Goal: Task Accomplishment & Management: Use online tool/utility

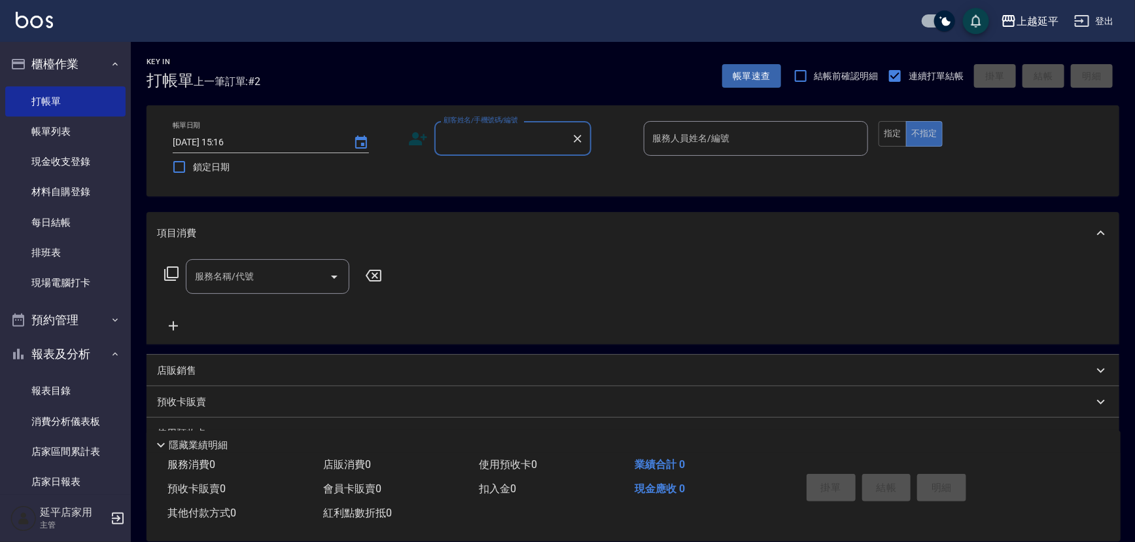
click at [528, 141] on input "顧客姓名/手機號碼/編號" at bounding box center [503, 138] width 126 height 23
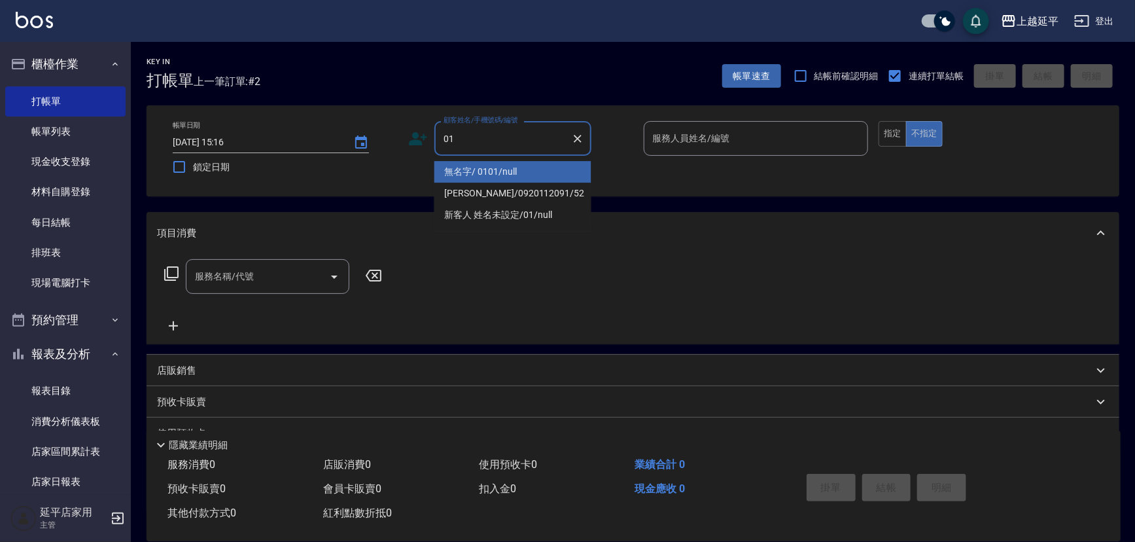
click at [531, 168] on li "無名字/ 0101/null" at bounding box center [513, 172] width 157 height 22
type input "無名字/ 0101/null"
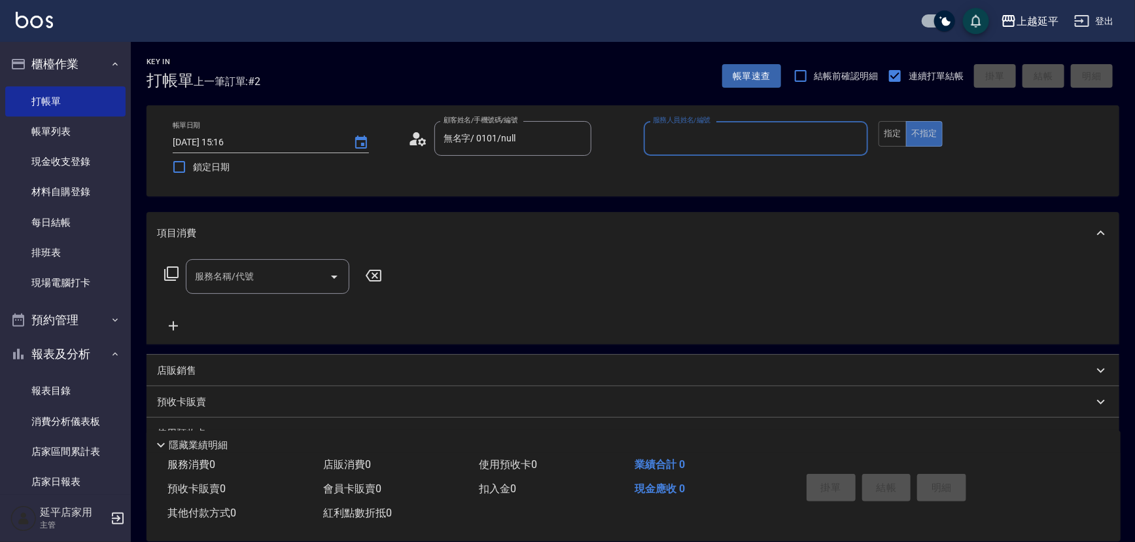
click at [679, 124] on label "服務人員姓名/編號" at bounding box center [682, 120] width 58 height 10
click at [679, 127] on input "服務人員姓名/編號" at bounding box center [756, 138] width 213 height 23
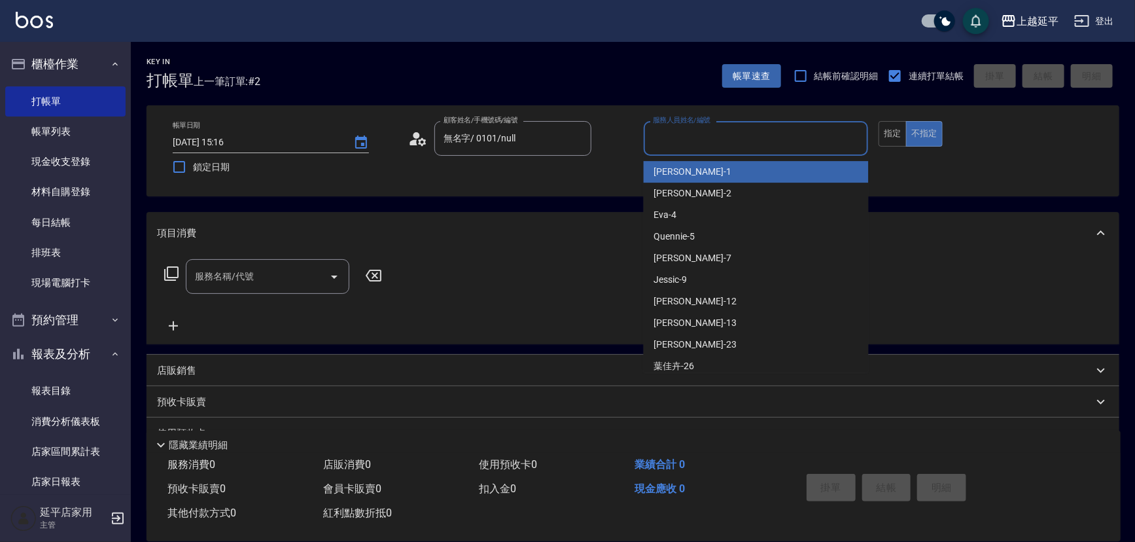
click at [683, 143] on input "服務人員姓名/編號" at bounding box center [756, 138] width 213 height 23
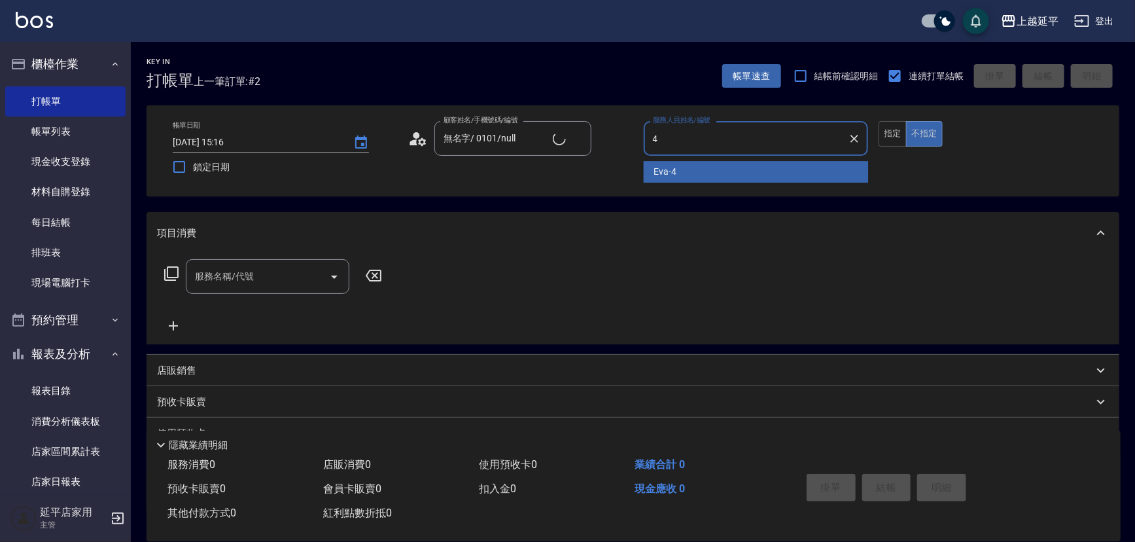
click at [688, 170] on div "[PERSON_NAME] -4" at bounding box center [756, 172] width 225 height 22
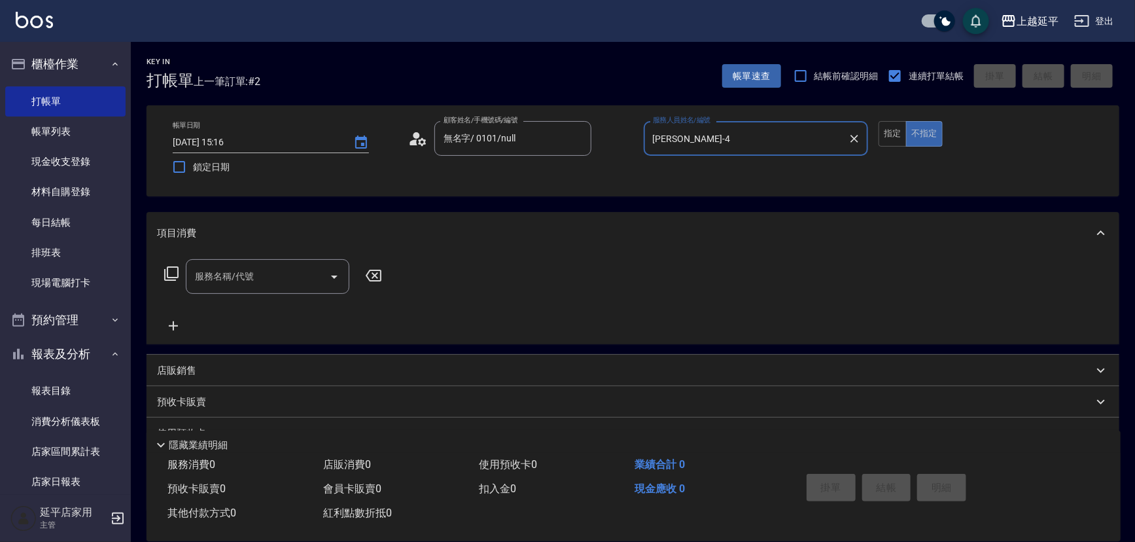
type input "[PERSON_NAME]-4"
click at [307, 271] on input "服務名稱/代號" at bounding box center [258, 276] width 132 height 23
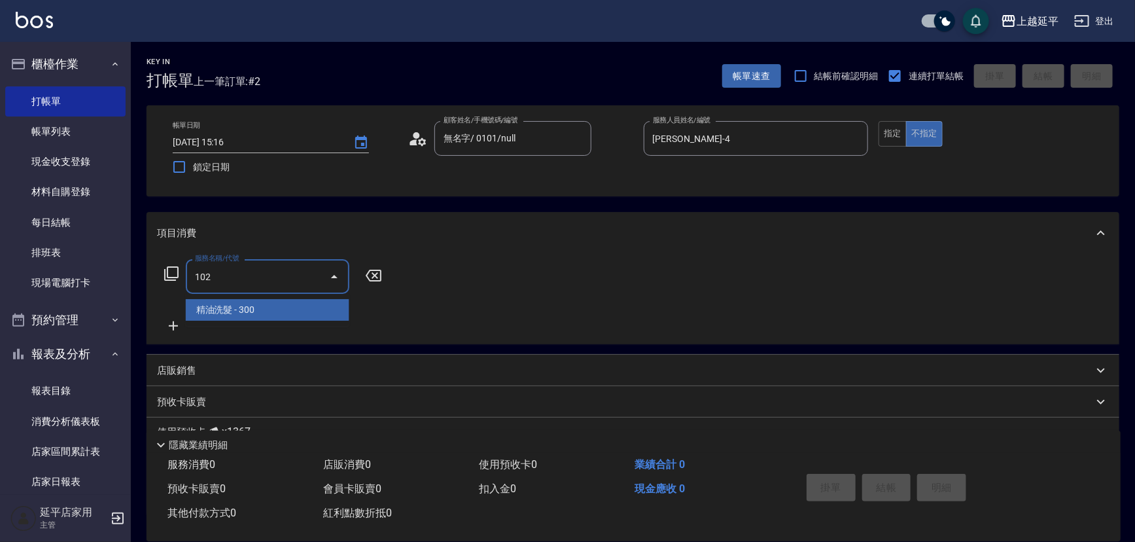
click at [274, 306] on span "精油洗髮 - 300" at bounding box center [268, 310] width 164 height 22
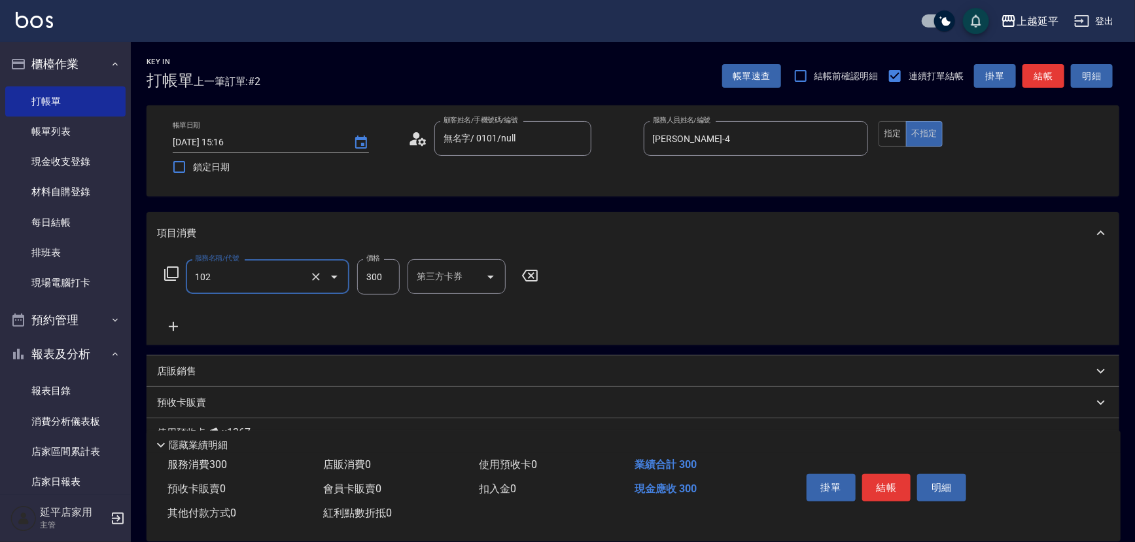
type input "精油洗髮(102)"
click at [169, 330] on icon at bounding box center [173, 327] width 33 height 16
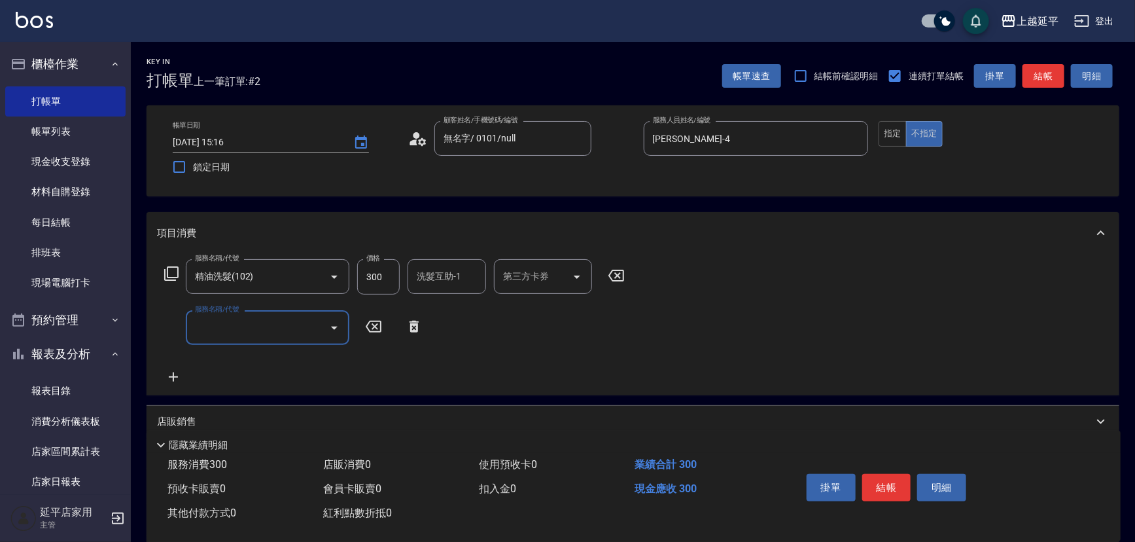
click at [240, 323] on input "服務名稱/代號" at bounding box center [258, 327] width 132 height 23
click at [258, 360] on span "B級洗+剪 - 499" at bounding box center [268, 361] width 164 height 22
type input "B級洗+剪(203)"
click at [175, 374] on icon at bounding box center [173, 378] width 33 height 16
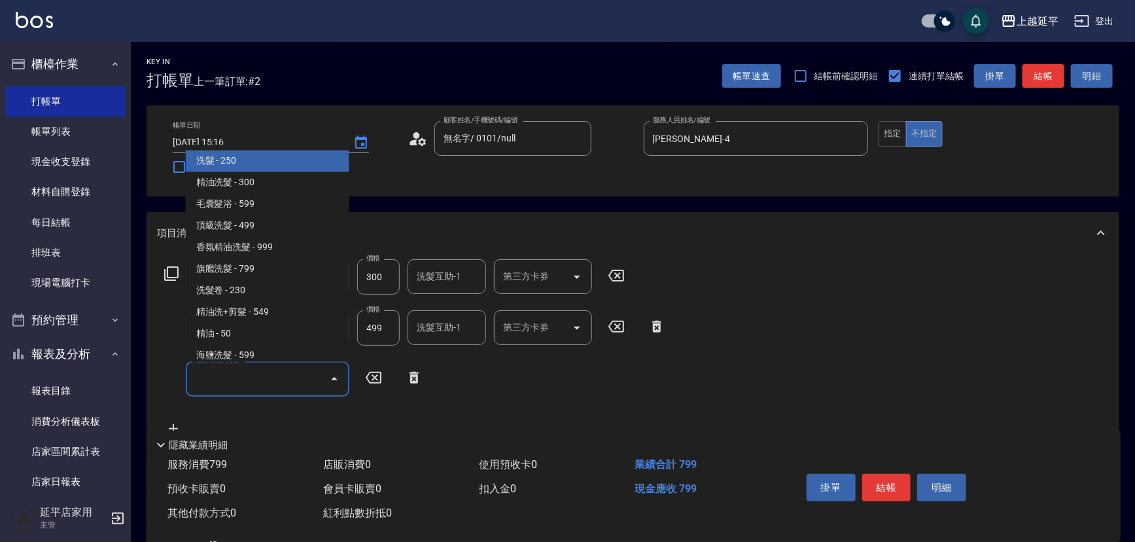
click at [230, 380] on input "服務名稱/代號" at bounding box center [258, 378] width 132 height 23
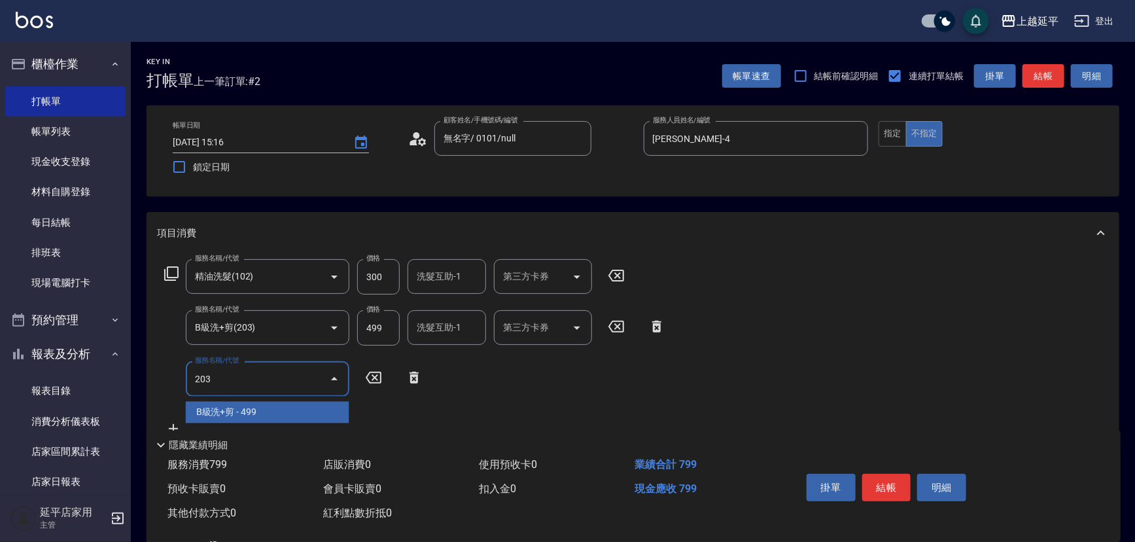
click at [236, 407] on span "B級洗+剪 - 499" at bounding box center [268, 412] width 164 height 22
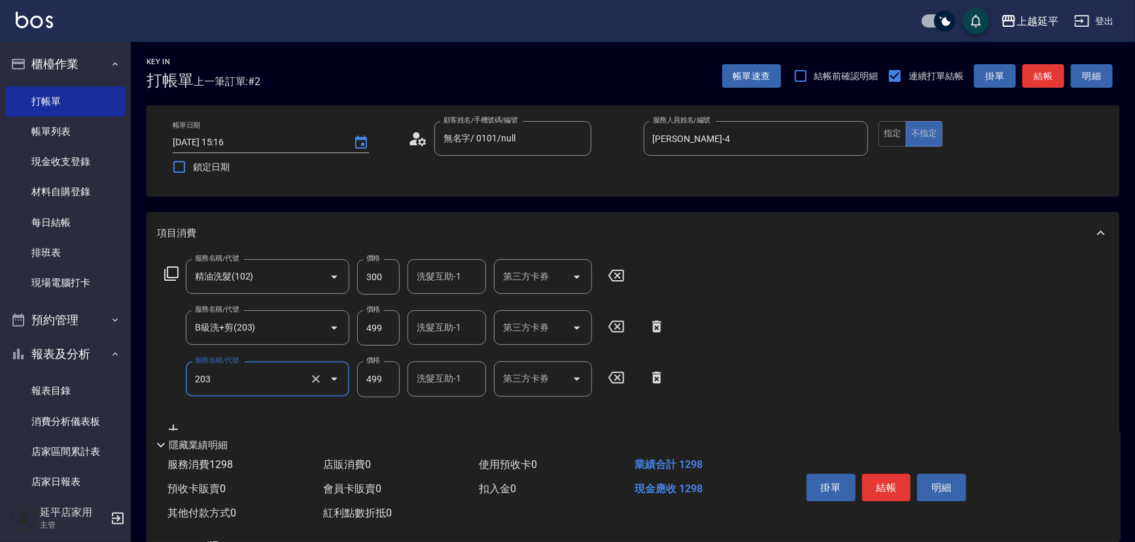
type input "B級洗+剪(203)"
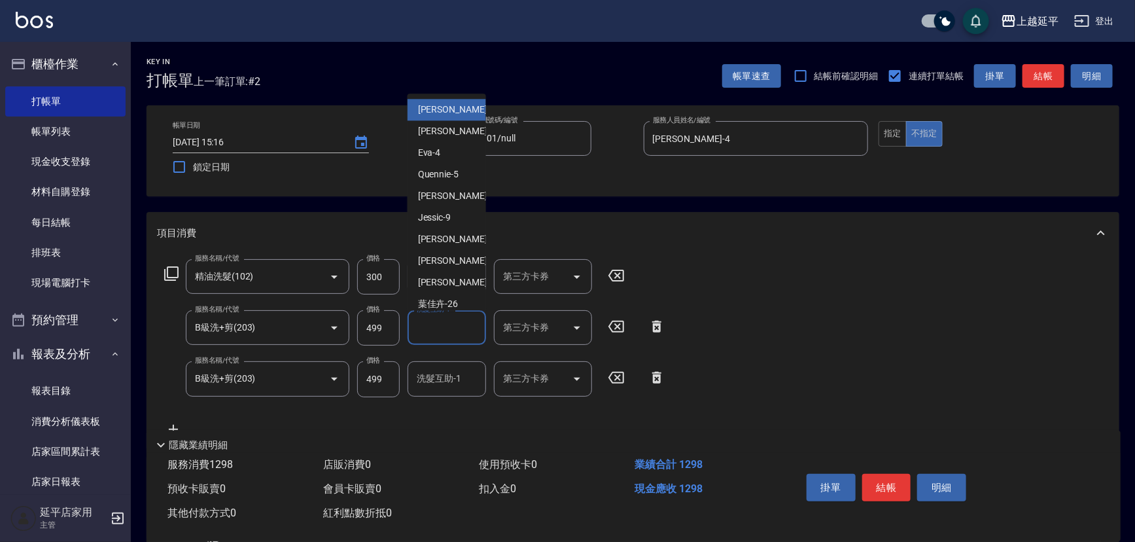
click at [446, 322] on div "洗髮互助-1 洗髮互助-1" at bounding box center [447, 327] width 79 height 35
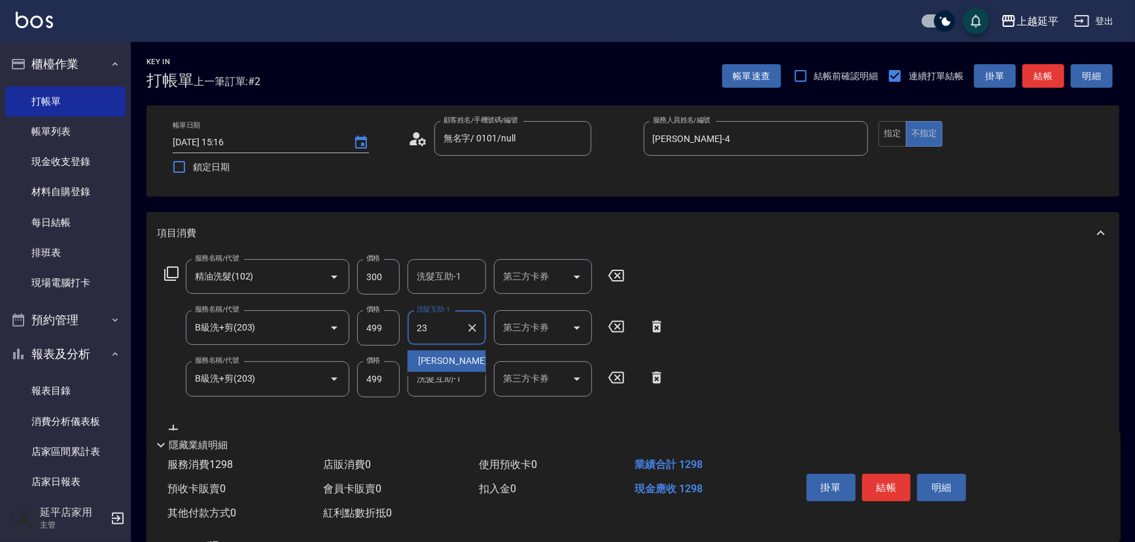
click at [461, 357] on div "恩恩 -23" at bounding box center [447, 361] width 79 height 22
type input "恩恩-23"
click at [450, 380] on input "洗髮互助-1" at bounding box center [447, 378] width 67 height 23
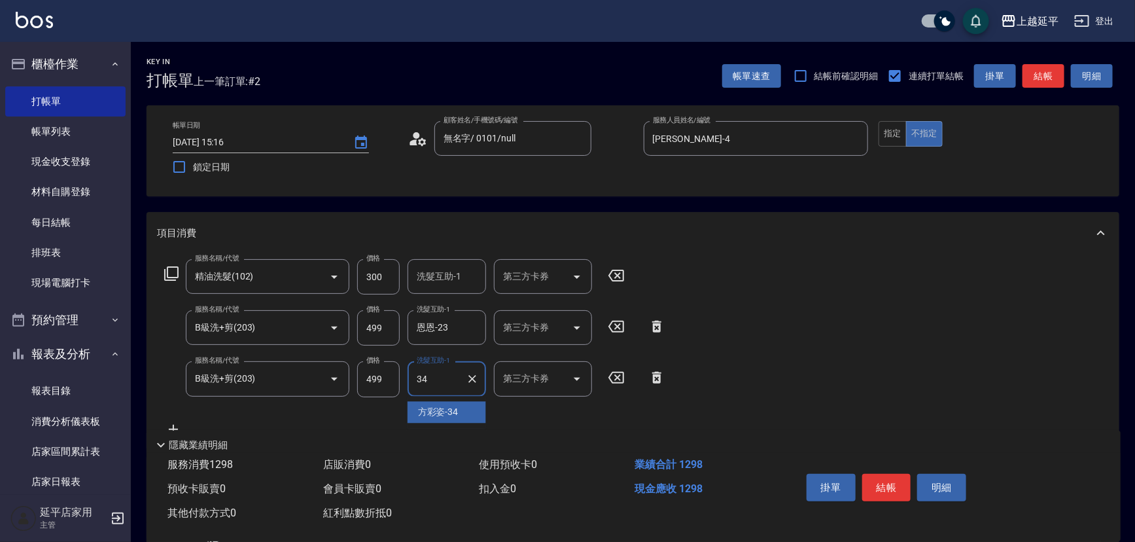
click at [455, 412] on span "[PERSON_NAME]-34" at bounding box center [438, 412] width 41 height 14
type input "方彩姿-34"
click at [1042, 76] on button "結帳" at bounding box center [1044, 76] width 42 height 24
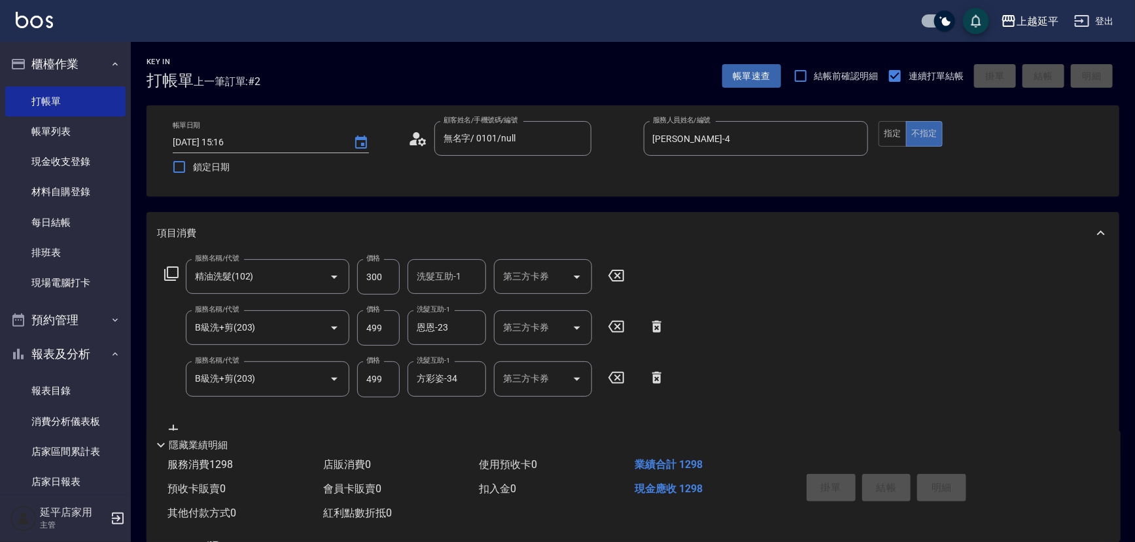
type input "[DATE] 17:00"
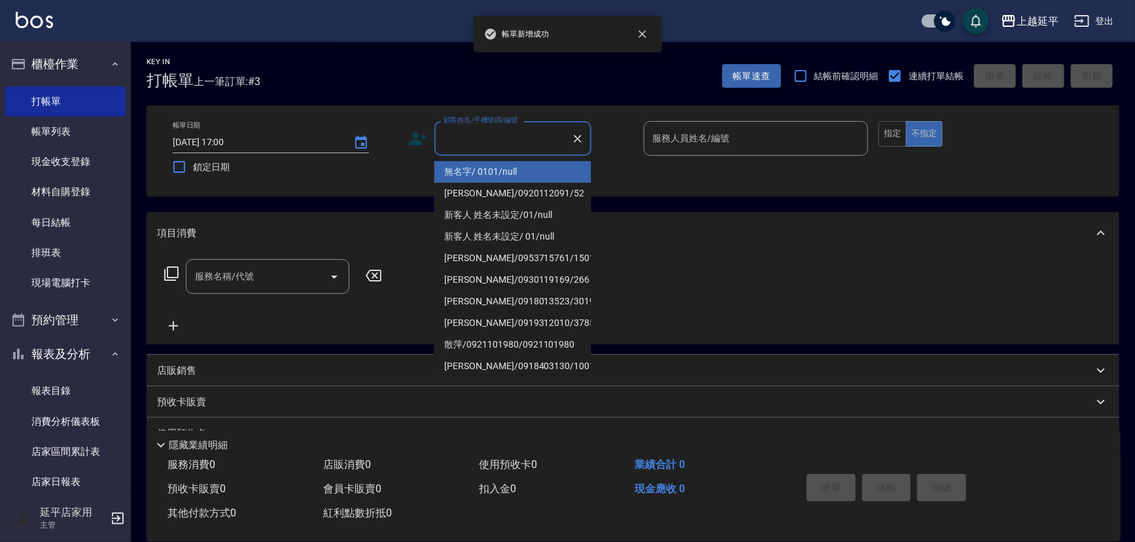
click at [531, 144] on input "顧客姓名/手機號碼/編號" at bounding box center [503, 138] width 126 height 23
click at [541, 176] on li "無名字/ 0101/null" at bounding box center [513, 172] width 157 height 22
type input "無名字/ 0101/null"
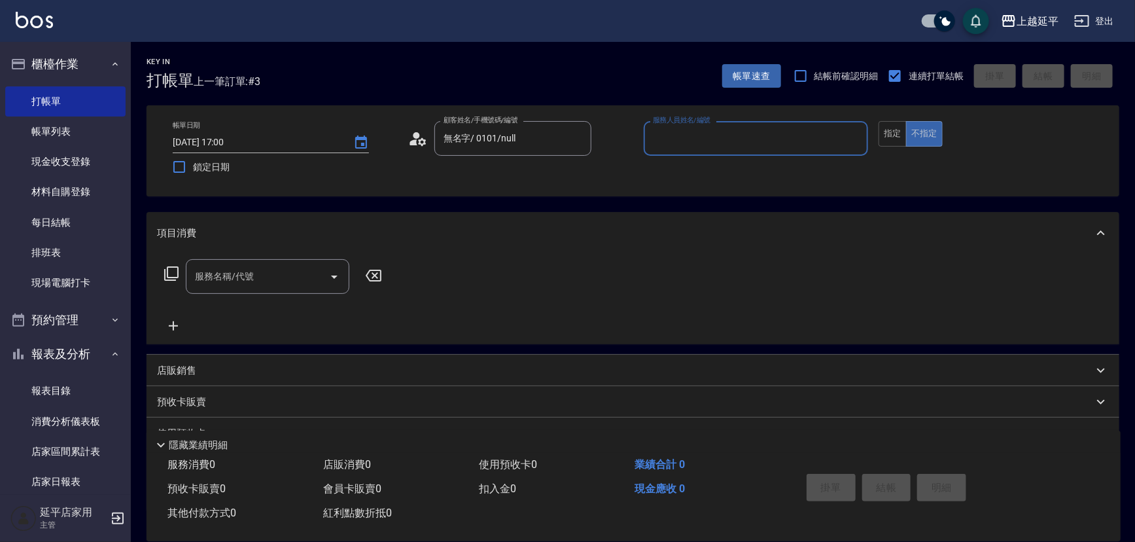
click at [681, 129] on div "服務人員姓名/編號 服務人員姓名/編號" at bounding box center [756, 138] width 225 height 35
click at [681, 170] on div "[PERSON_NAME] -4" at bounding box center [756, 172] width 225 height 22
type input "[PERSON_NAME]-4"
click at [299, 281] on input "服務名稱/代號" at bounding box center [258, 276] width 132 height 23
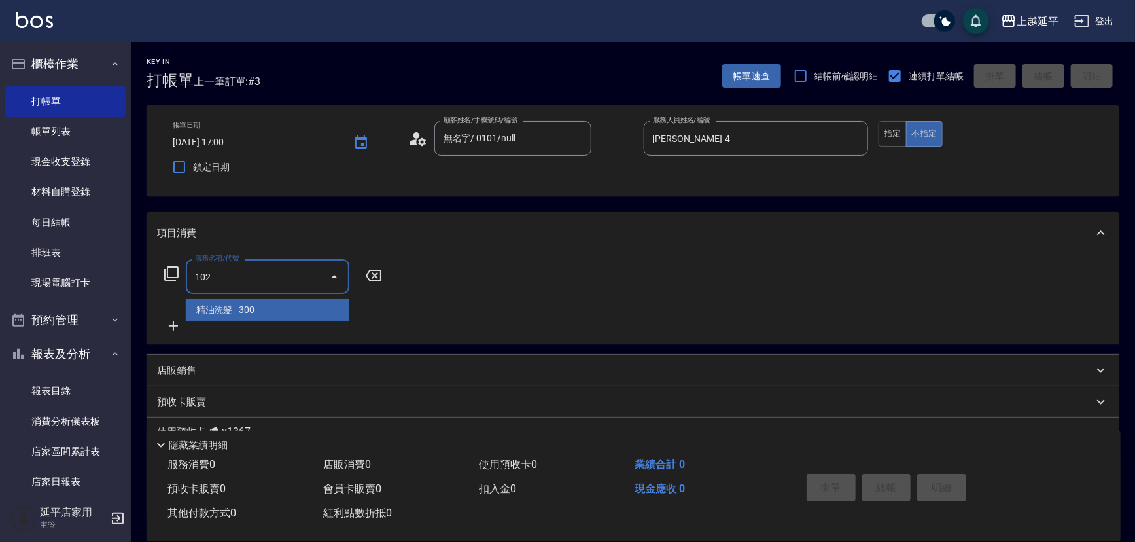
click at [283, 312] on span "精油洗髮 - 300" at bounding box center [268, 310] width 164 height 22
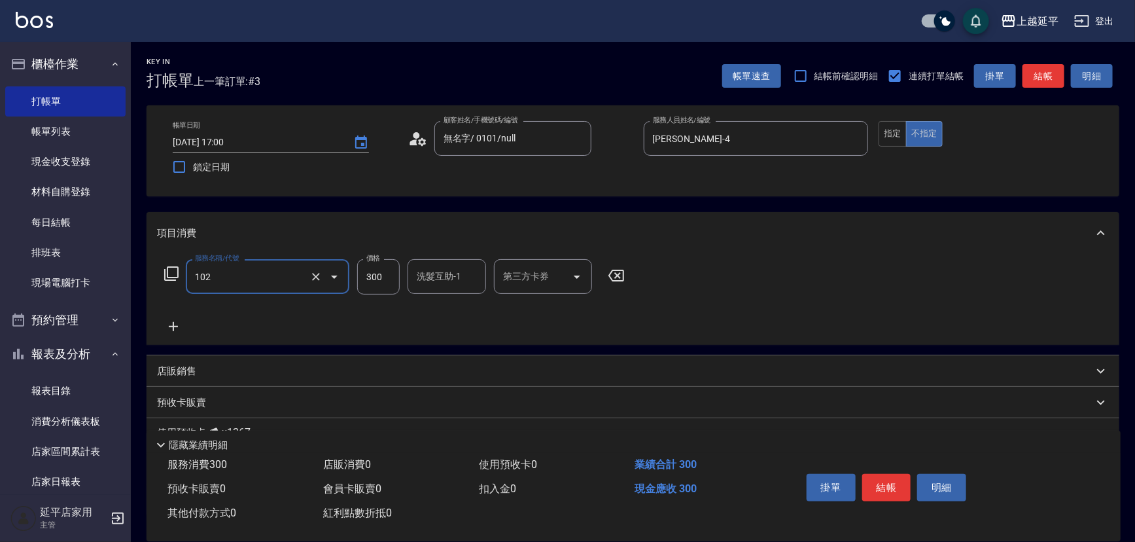
type input "精油洗髮(102)"
type input "400"
click at [169, 323] on icon at bounding box center [173, 327] width 33 height 16
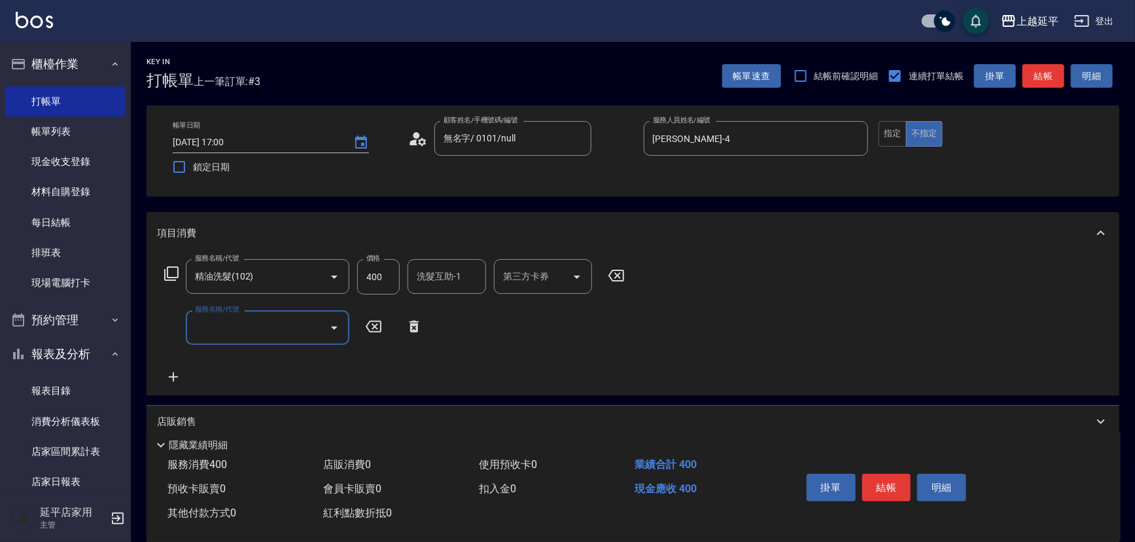
click at [234, 335] on input "服務名稱/代號" at bounding box center [258, 327] width 132 height 23
click at [259, 359] on span "B級單剪 - 399" at bounding box center [268, 361] width 164 height 22
type input "B級單剪(201)"
click at [903, 131] on button "指定" at bounding box center [893, 134] width 28 height 26
click at [1054, 78] on button "結帳" at bounding box center [1044, 76] width 42 height 24
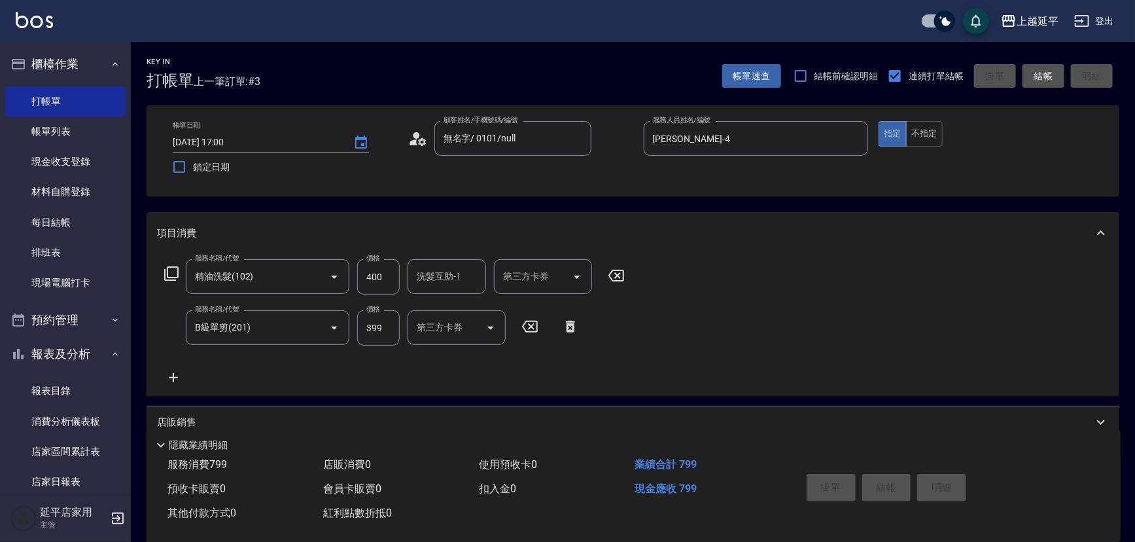
type input "[DATE] 17:01"
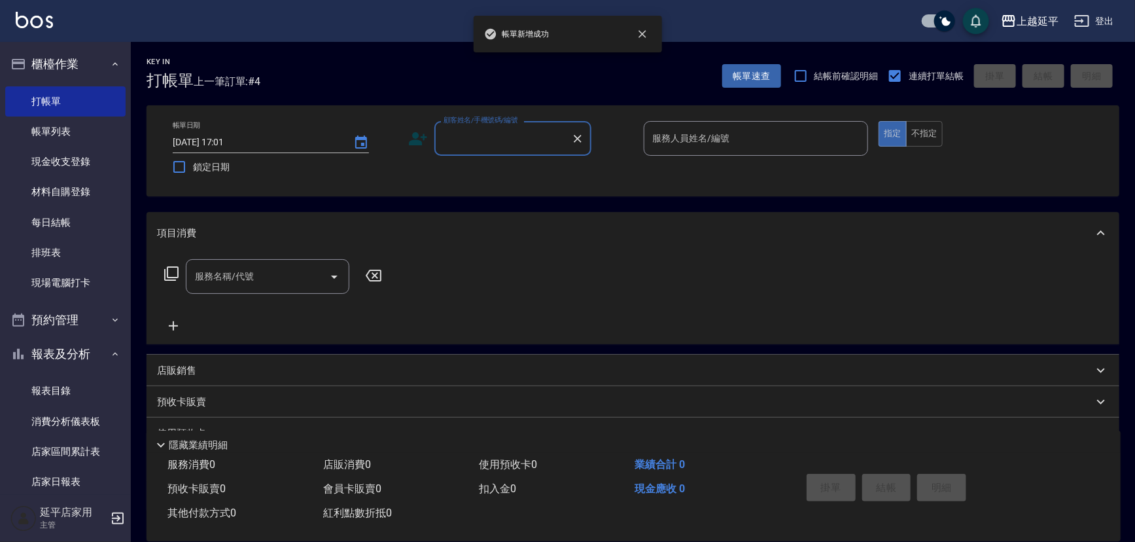
click at [541, 148] on input "顧客姓名/手機號碼/編號" at bounding box center [503, 138] width 126 height 23
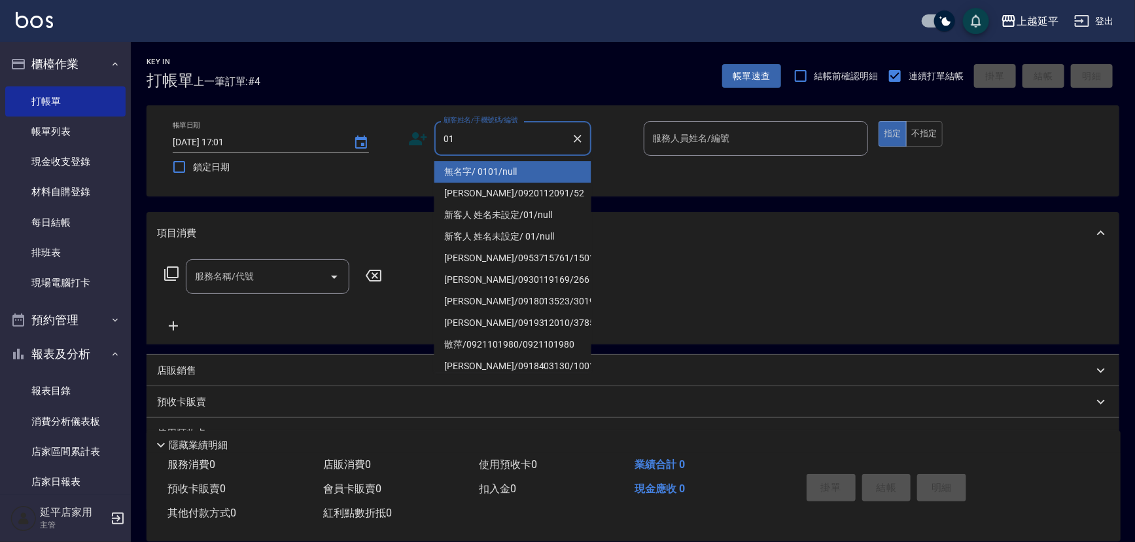
click at [551, 173] on li "無名字/ 0101/null" at bounding box center [513, 172] width 157 height 22
type input "無名字/ 0101/null"
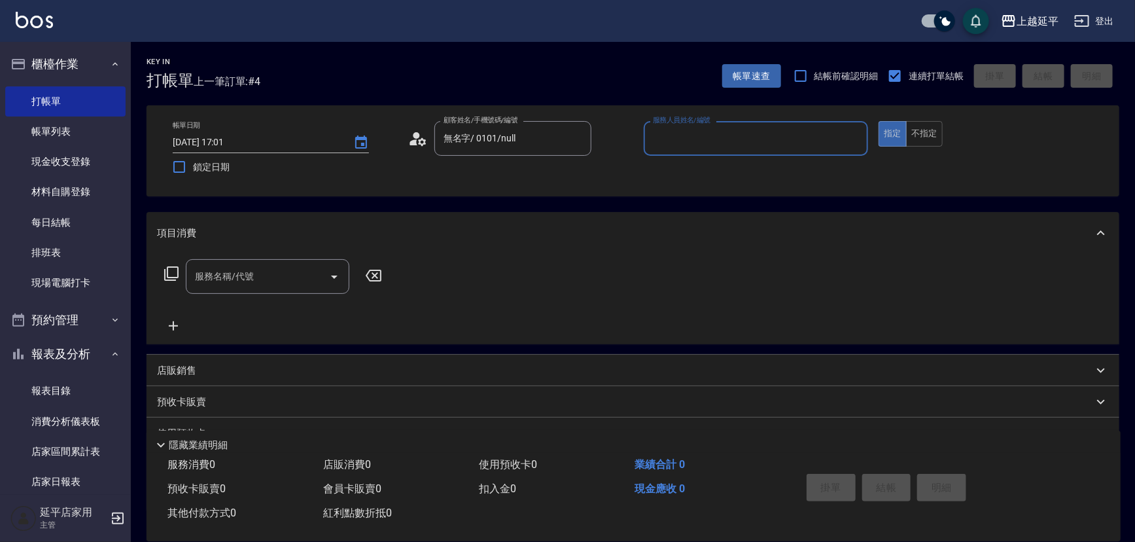
click at [720, 143] on input "服務人員姓名/編號" at bounding box center [756, 138] width 213 height 23
click at [708, 163] on div "[PERSON_NAME] -4" at bounding box center [756, 172] width 225 height 22
type input "[PERSON_NAME]-4"
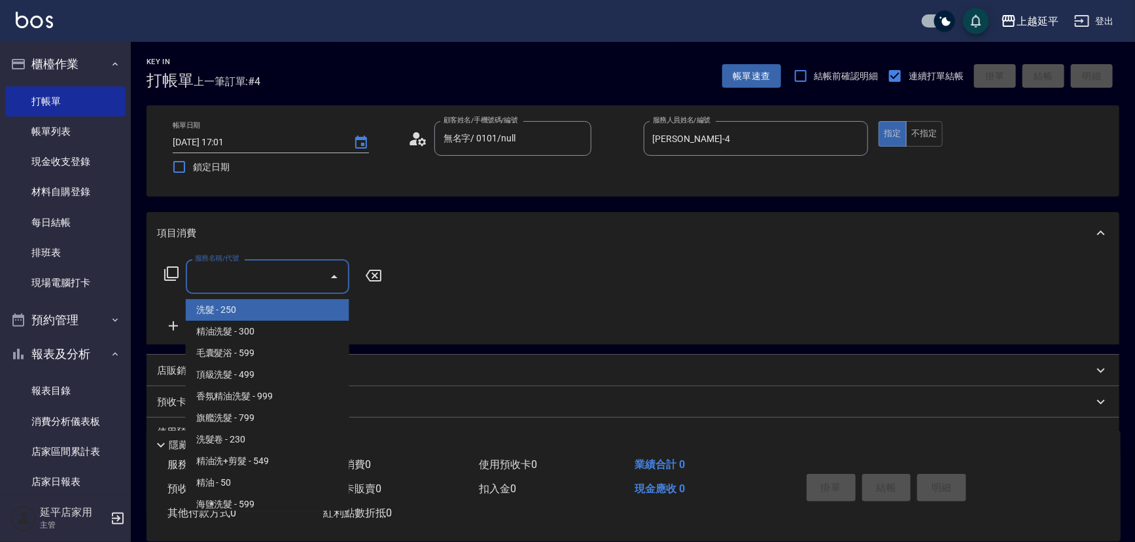
click at [306, 277] on input "服務名稱/代號" at bounding box center [258, 276] width 132 height 23
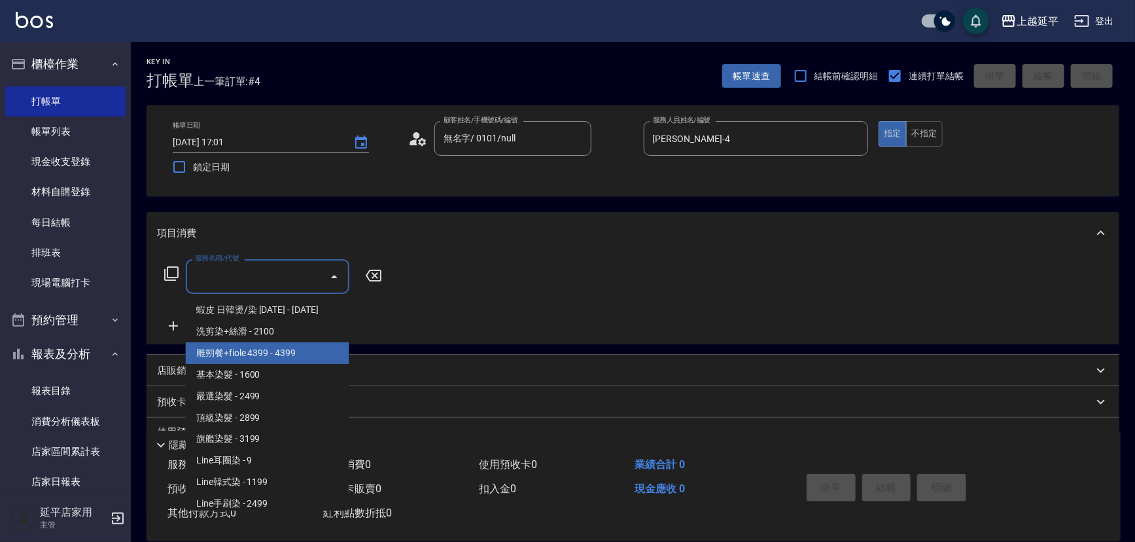
scroll to position [1130, 0]
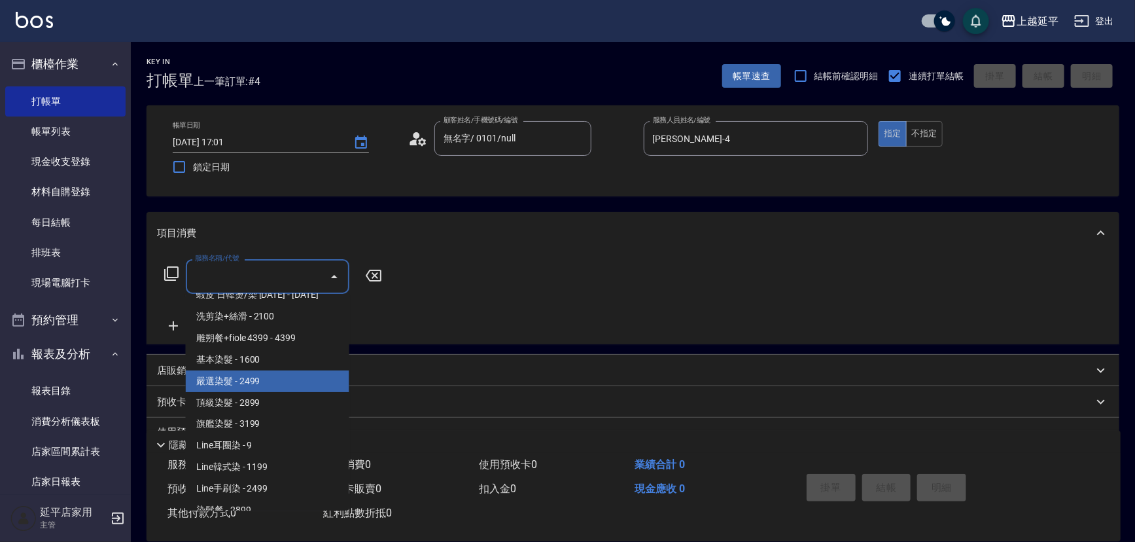
click at [280, 378] on span "嚴選染髮 - 2499" at bounding box center [268, 381] width 164 height 22
type input "嚴選染髮(402)"
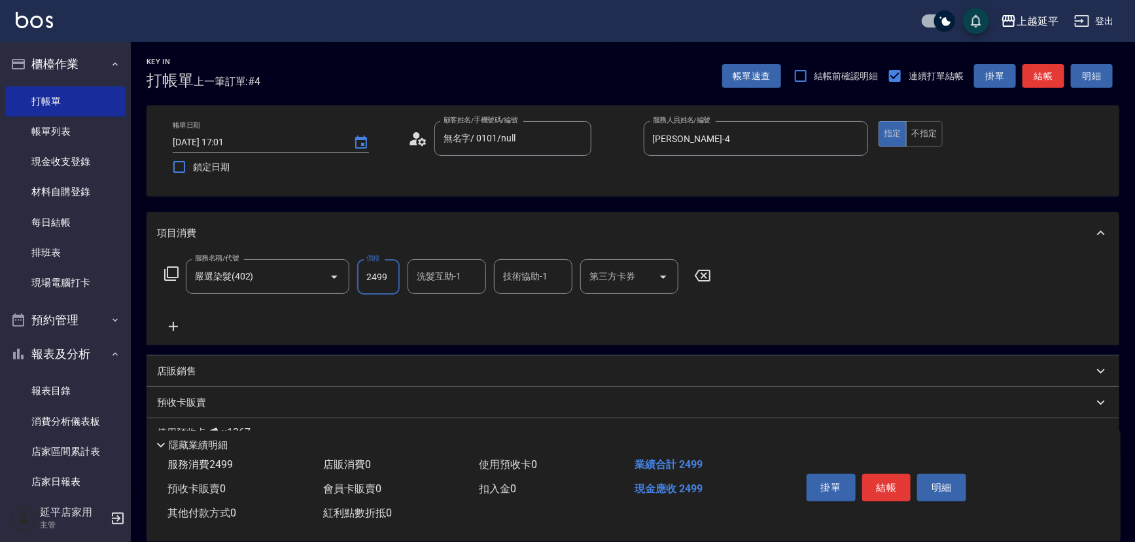
click at [372, 279] on input "2499" at bounding box center [378, 276] width 43 height 35
type input "3000"
click at [870, 266] on div "服務名稱/代號 嚴選染髮(402) 服務名稱/代號 價格 3000 價格 洗髮互助-1 洗髮互助-1 技術協助-1 技術協助-1 第三方卡券 第三方卡券" at bounding box center [633, 299] width 973 height 91
click at [1053, 79] on button "結帳" at bounding box center [1044, 76] width 42 height 24
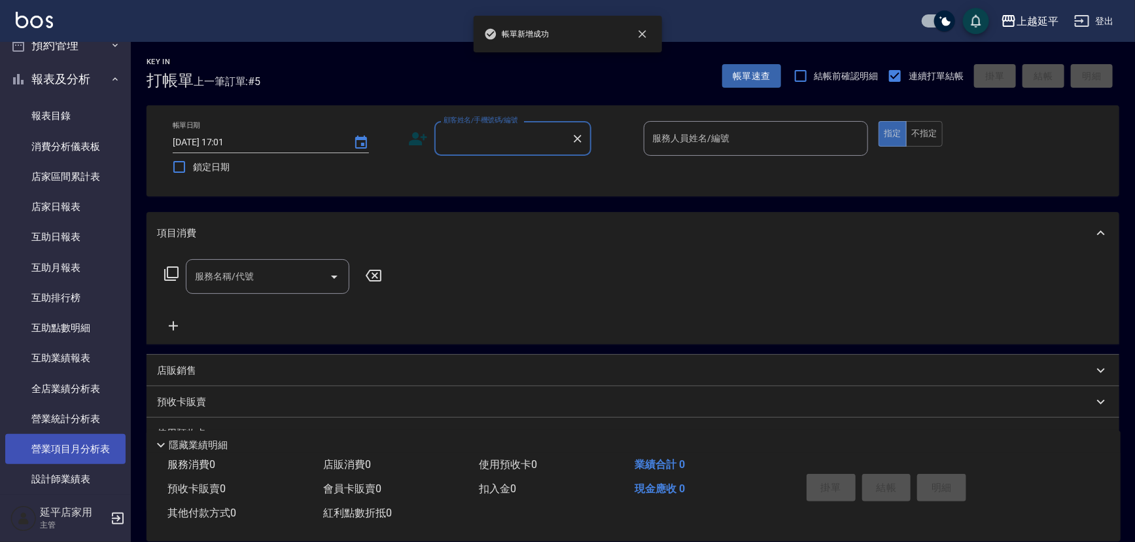
scroll to position [416, 0]
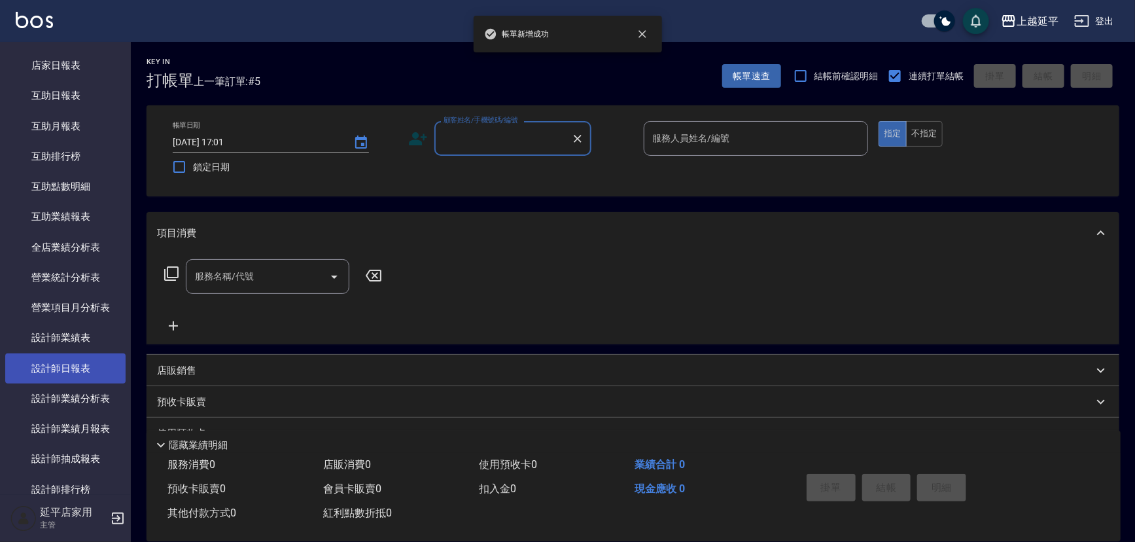
click at [90, 357] on link "設計師日報表" at bounding box center [65, 368] width 120 height 30
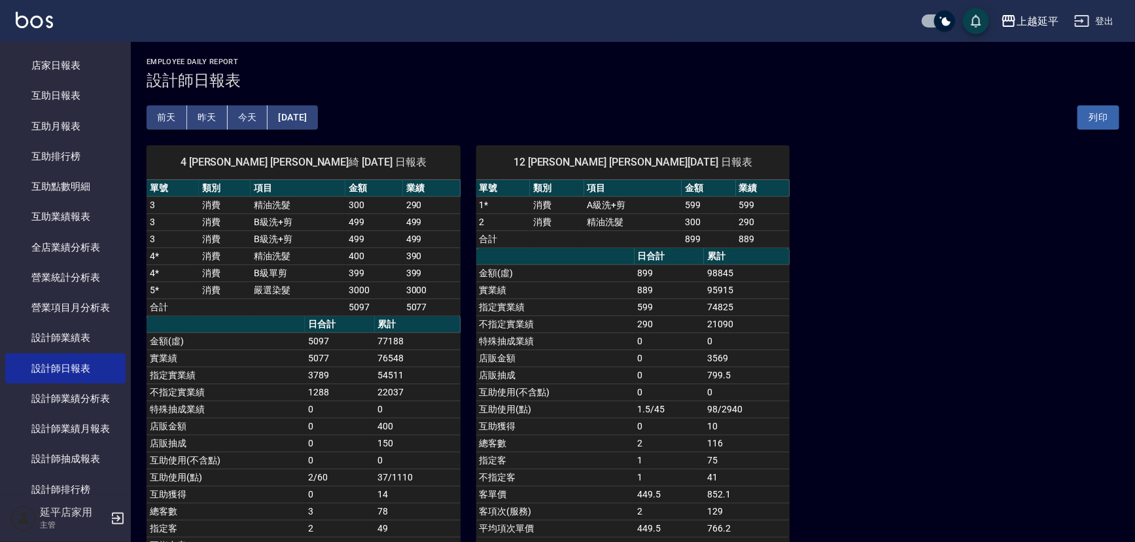
drag, startPoint x: 255, startPoint y: 310, endPoint x: 253, endPoint y: 319, distance: 9.5
drag, startPoint x: 253, startPoint y: 319, endPoint x: 236, endPoint y: 346, distance: 32.0
click at [236, 346] on td "金額(虛)" at bounding box center [226, 340] width 158 height 17
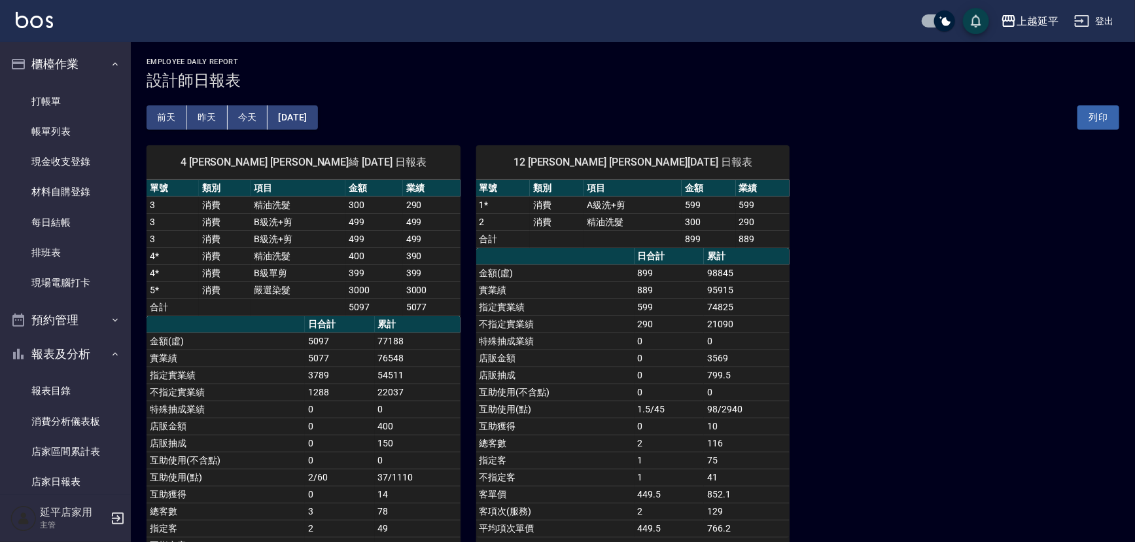
click at [317, 120] on button "[DATE]" at bounding box center [293, 117] width 50 height 24
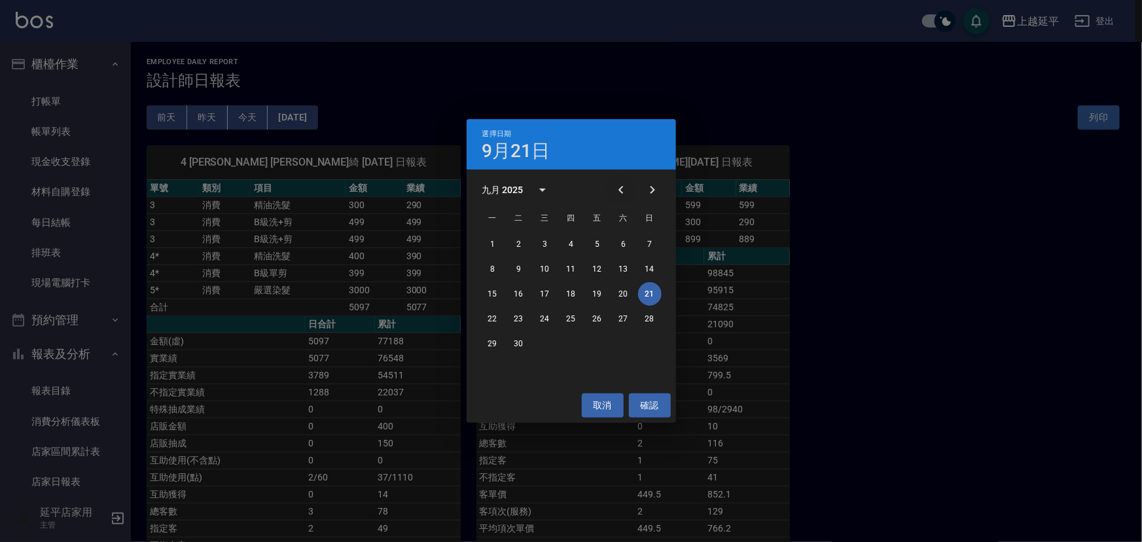
click at [616, 192] on icon "Previous month" at bounding box center [621, 190] width 16 height 16
click at [573, 320] on button "21" at bounding box center [572, 319] width 24 height 24
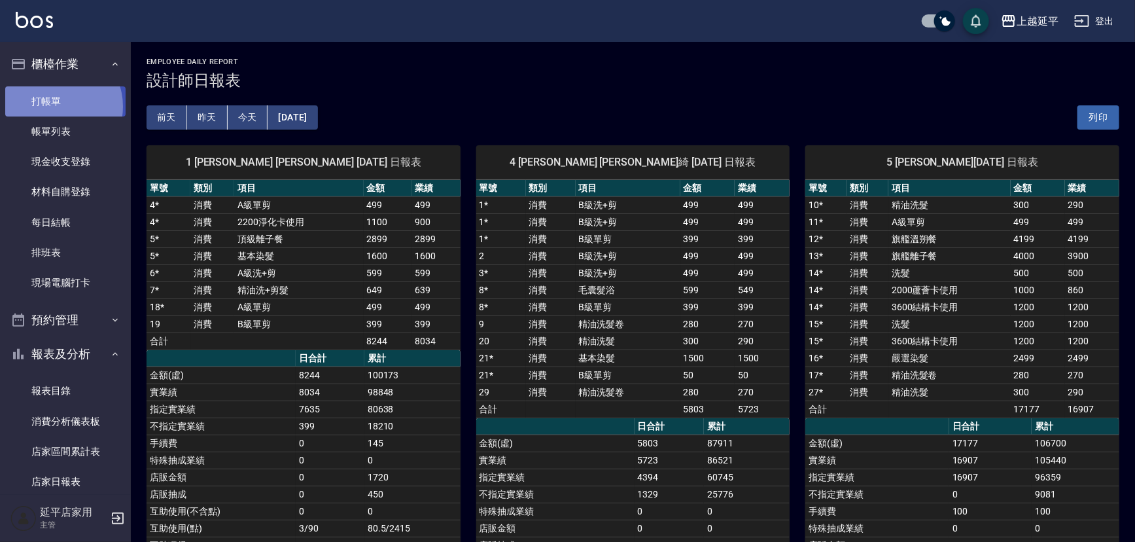
click at [57, 106] on link "打帳單" at bounding box center [65, 101] width 120 height 30
